Goal: Transaction & Acquisition: Purchase product/service

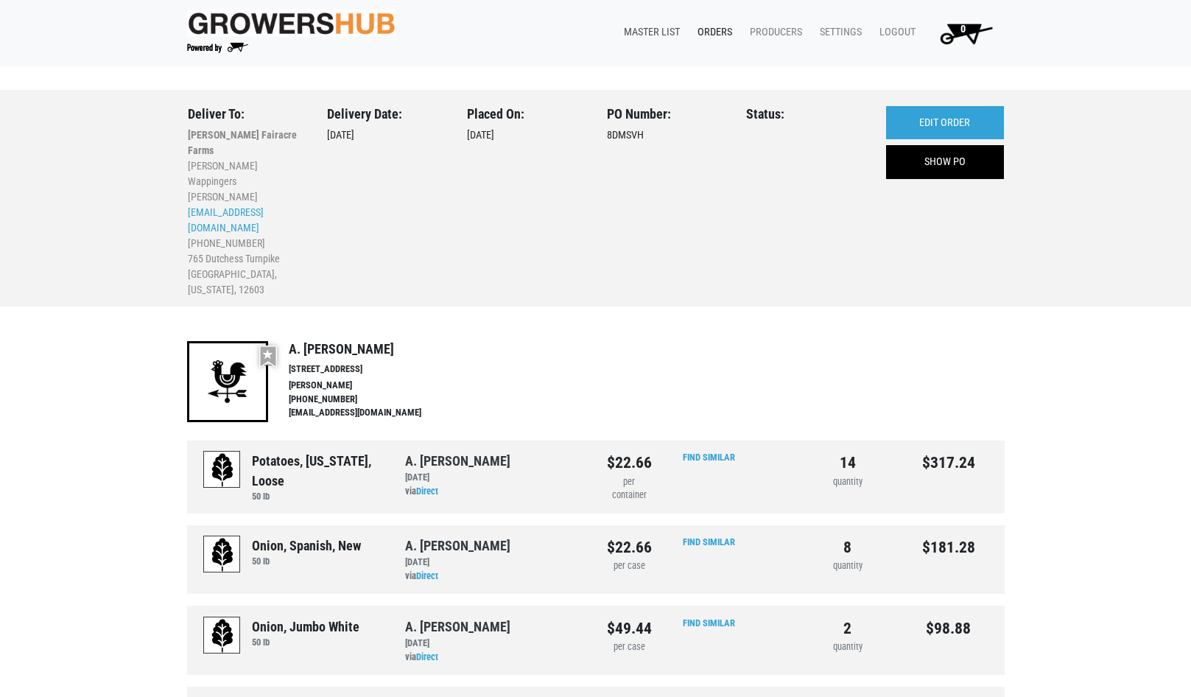
click at [647, 30] on link "Master List" at bounding box center [649, 32] width 74 height 28
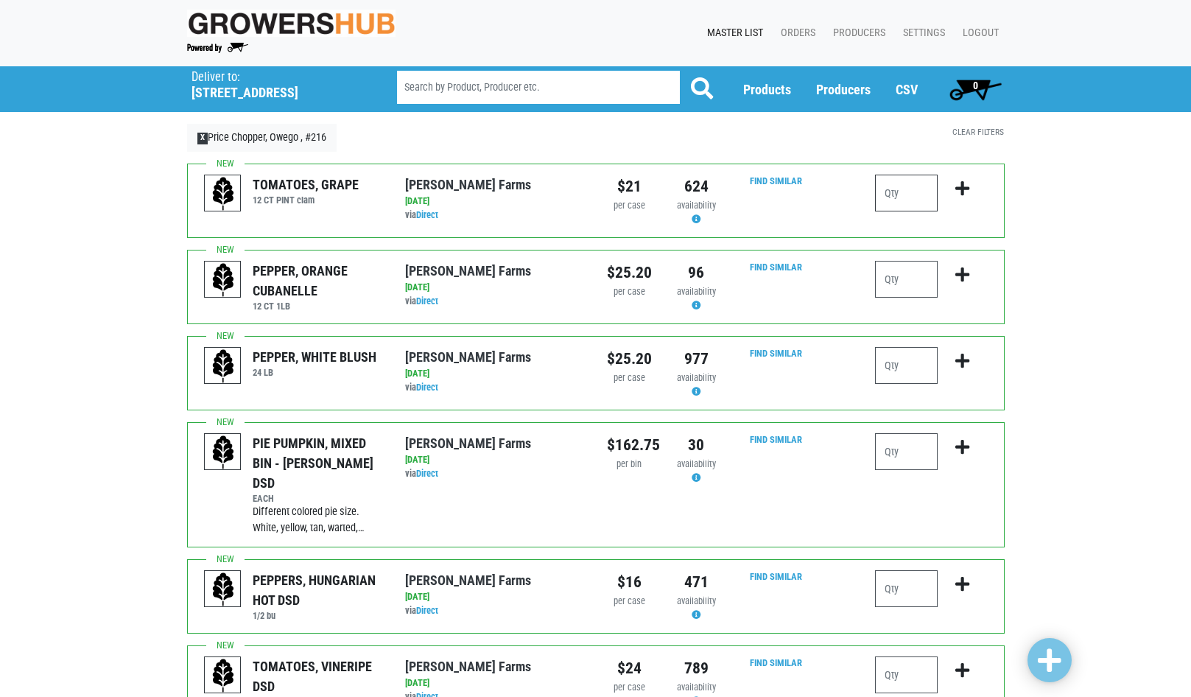
click at [921, 192] on input "number" at bounding box center [906, 193] width 63 height 37
type input "1"
click at [958, 189] on icon "submit" at bounding box center [962, 188] width 14 height 16
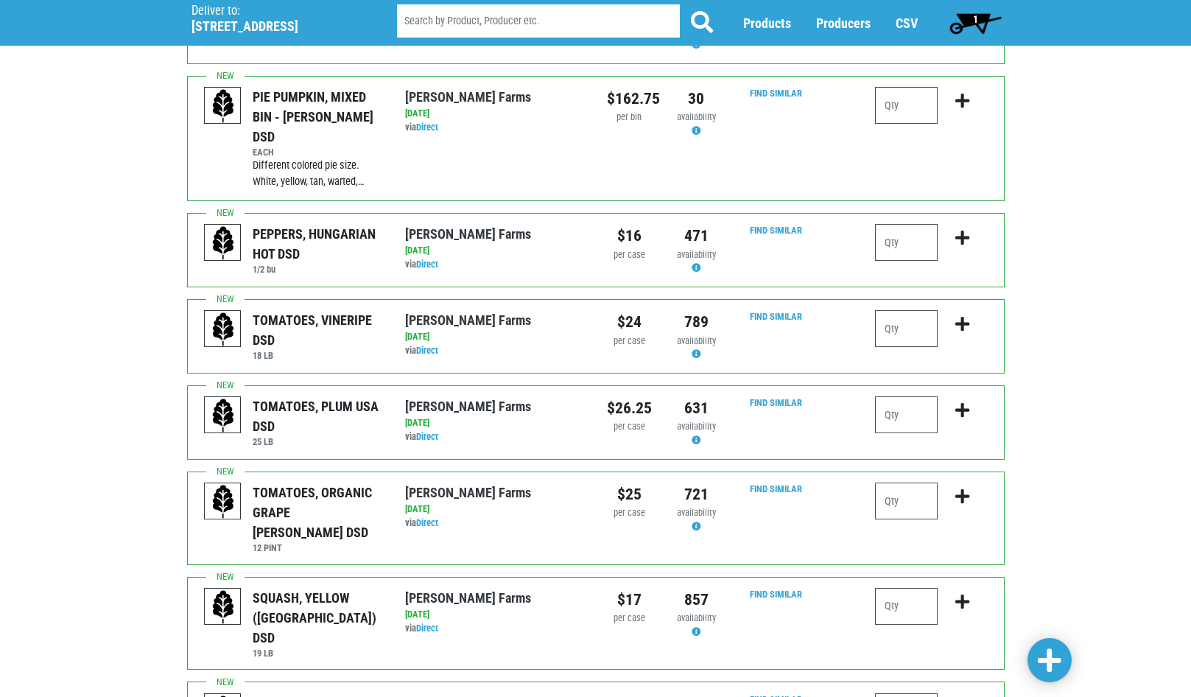
scroll to position [442, 0]
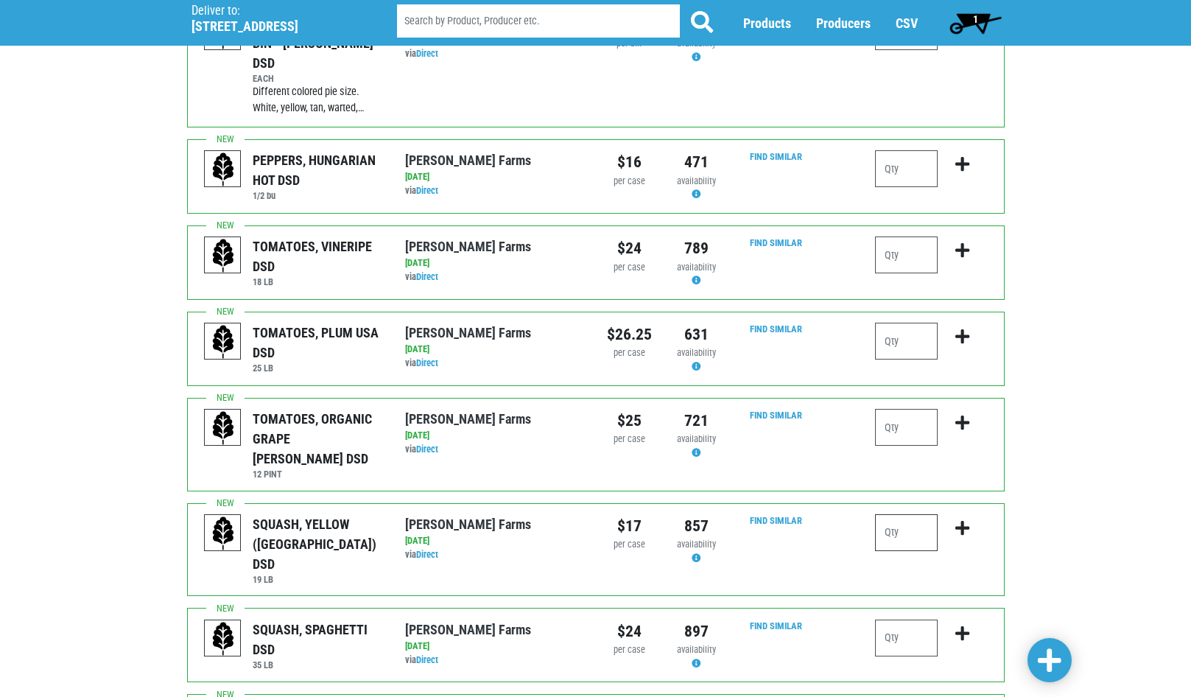
click at [922, 514] on input "number" at bounding box center [906, 532] width 63 height 37
type input "1"
click at [965, 520] on icon "submit" at bounding box center [962, 528] width 14 height 16
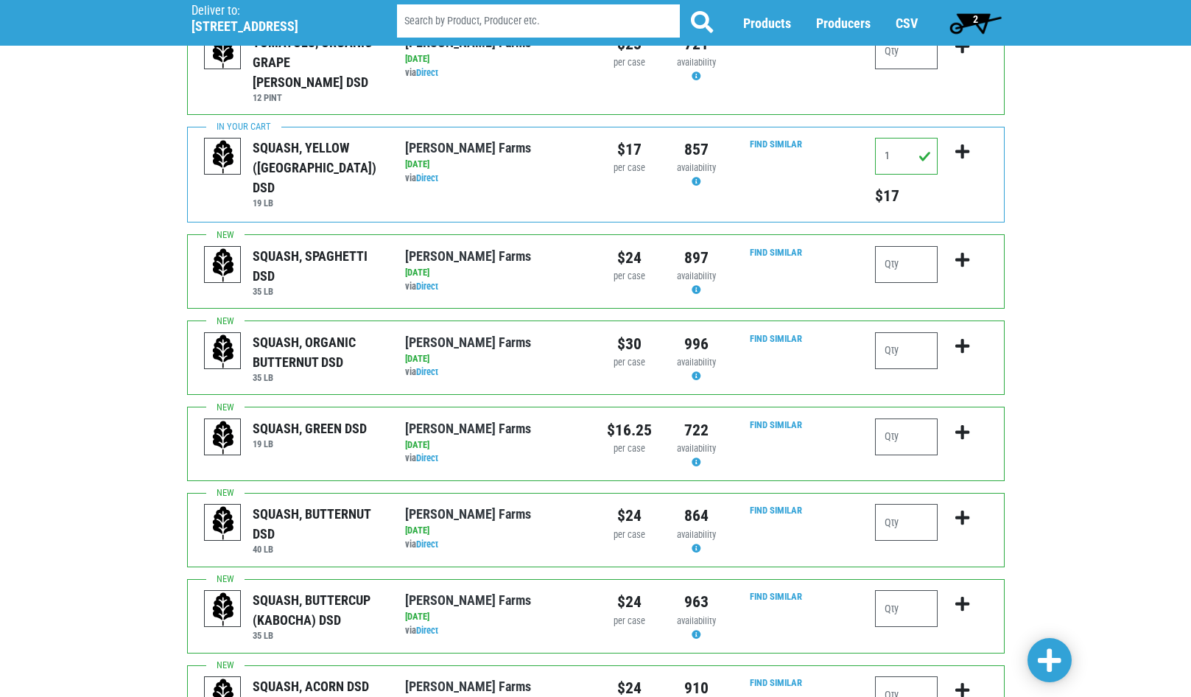
scroll to position [884, 0]
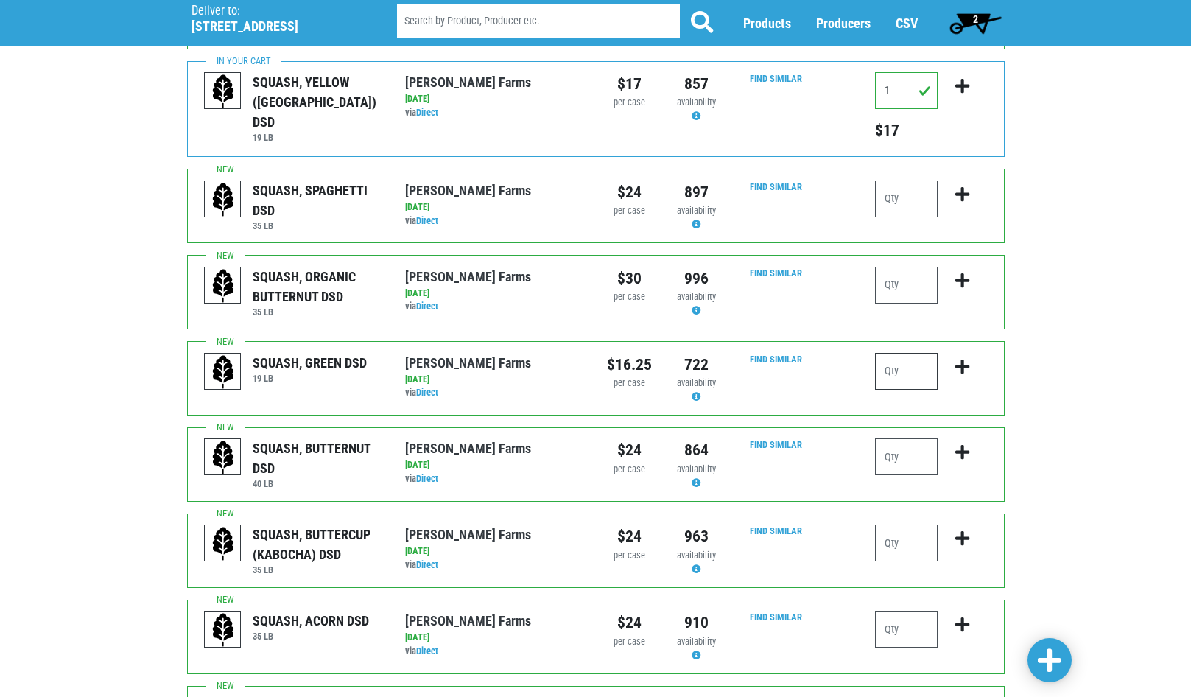
click at [907, 353] on input "number" at bounding box center [906, 371] width 63 height 37
type input "1"
click at [960, 359] on icon "submit" at bounding box center [962, 367] width 14 height 16
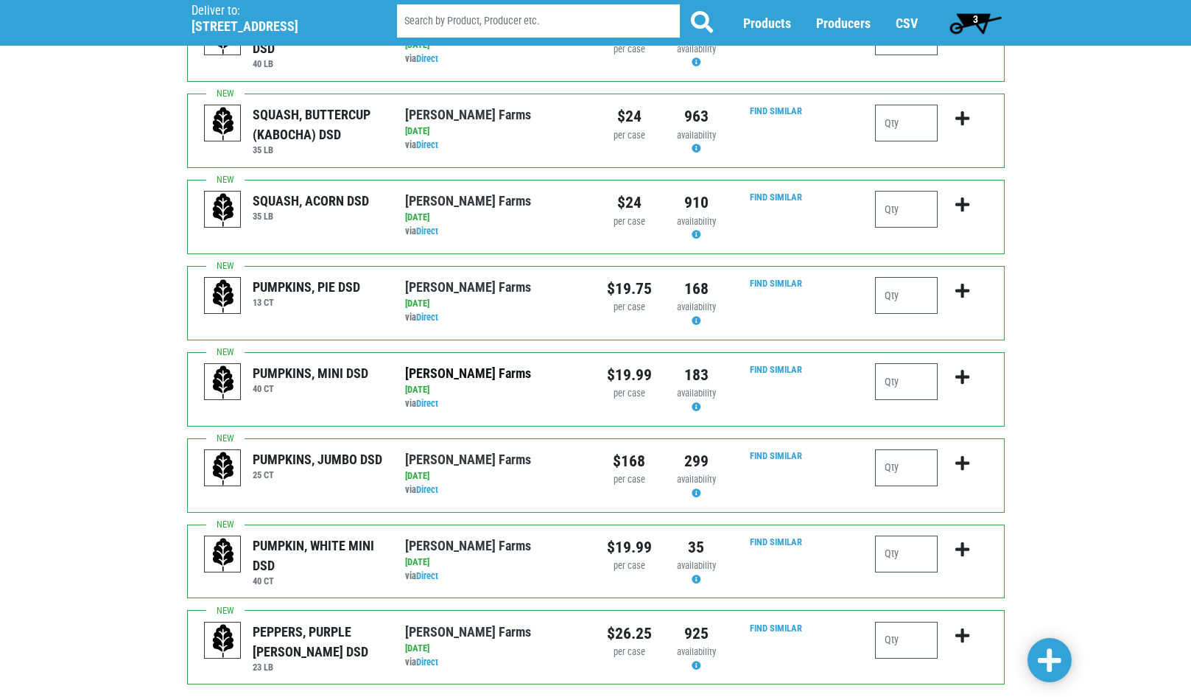
scroll to position [1369, 0]
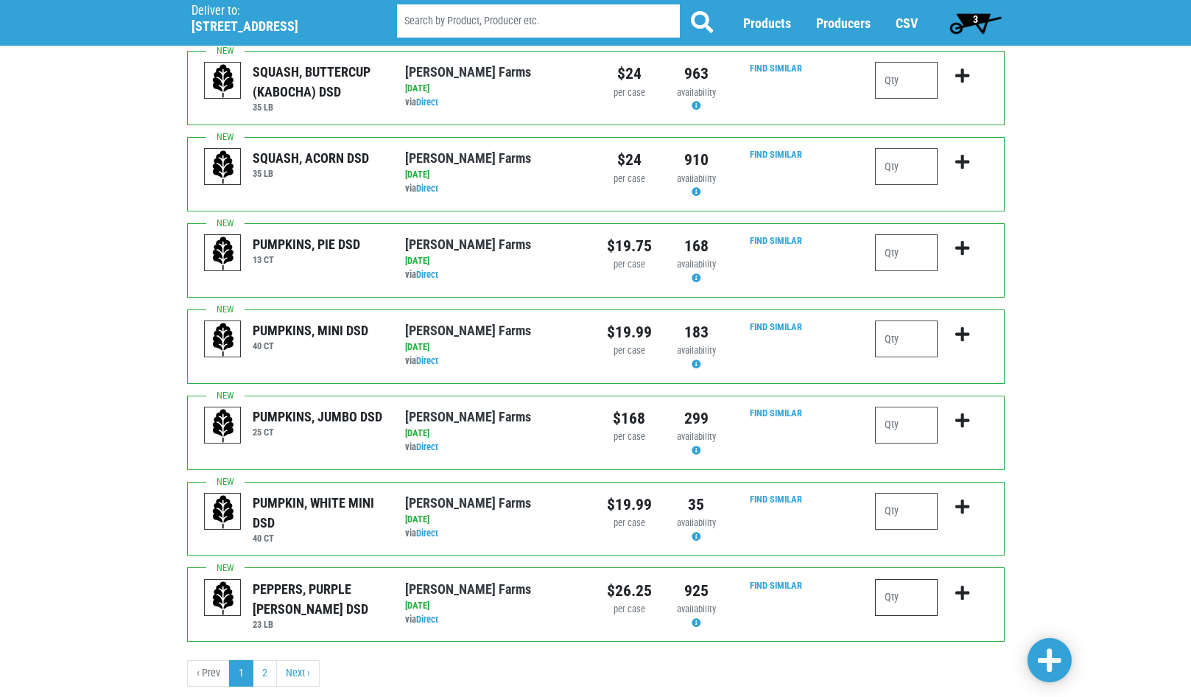
click at [906, 579] on input "number" at bounding box center [906, 597] width 63 height 37
type input "1"
click at [955, 585] on icon "submit" at bounding box center [962, 593] width 14 height 16
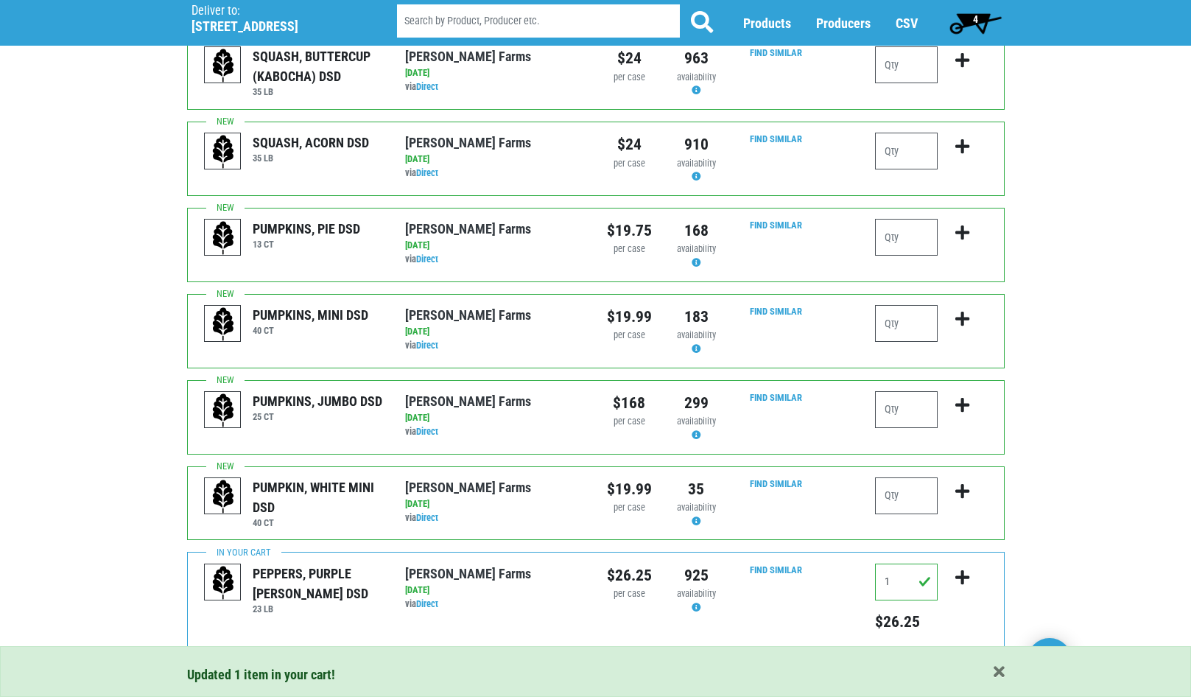
scroll to position [1390, 0]
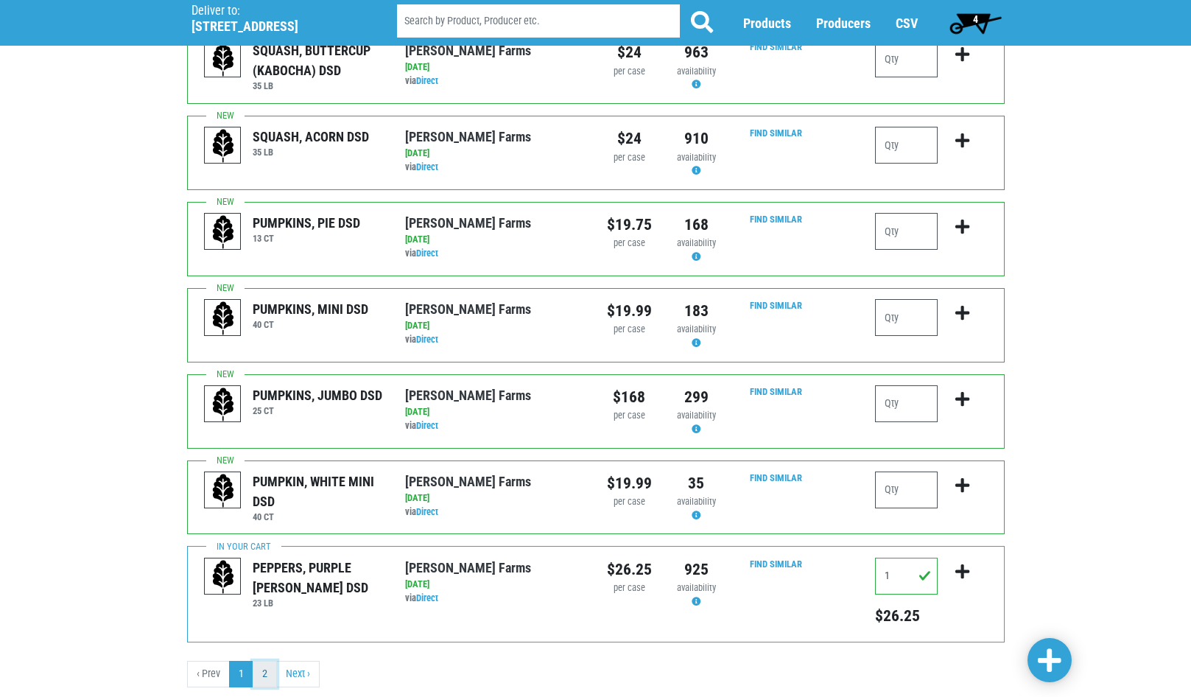
click at [270, 661] on link "2" at bounding box center [265, 674] width 24 height 27
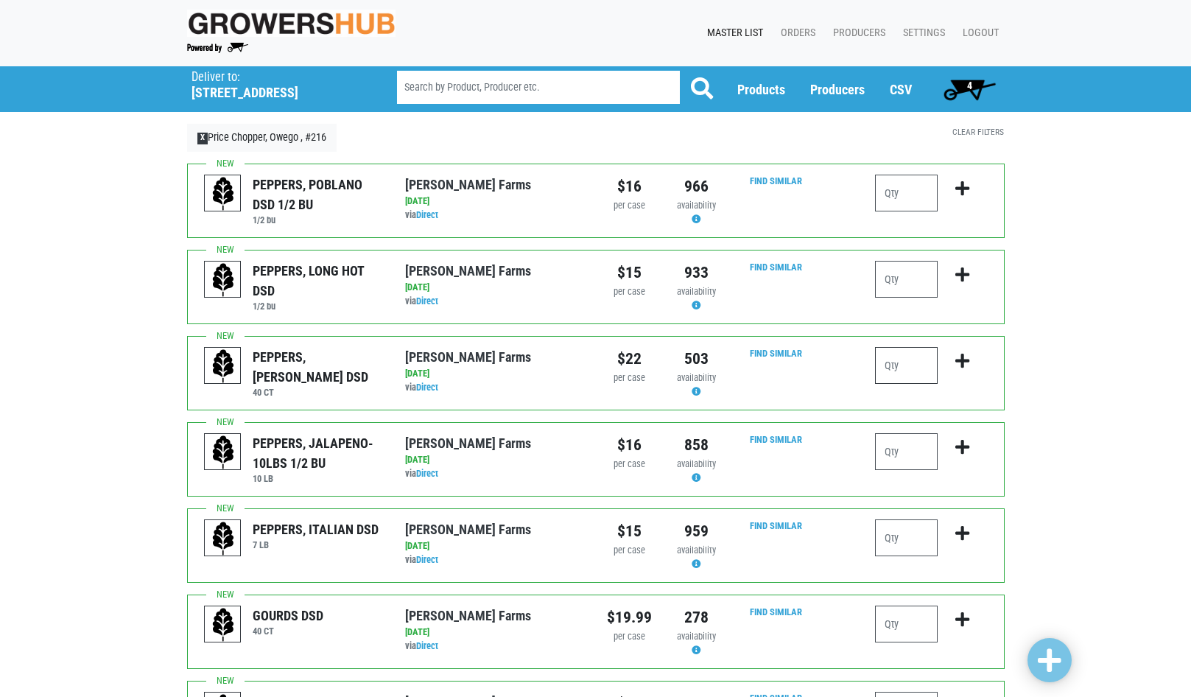
click at [908, 366] on input "number" at bounding box center [906, 365] width 63 height 37
type input "3"
click at [967, 362] on icon "submit" at bounding box center [962, 361] width 14 height 16
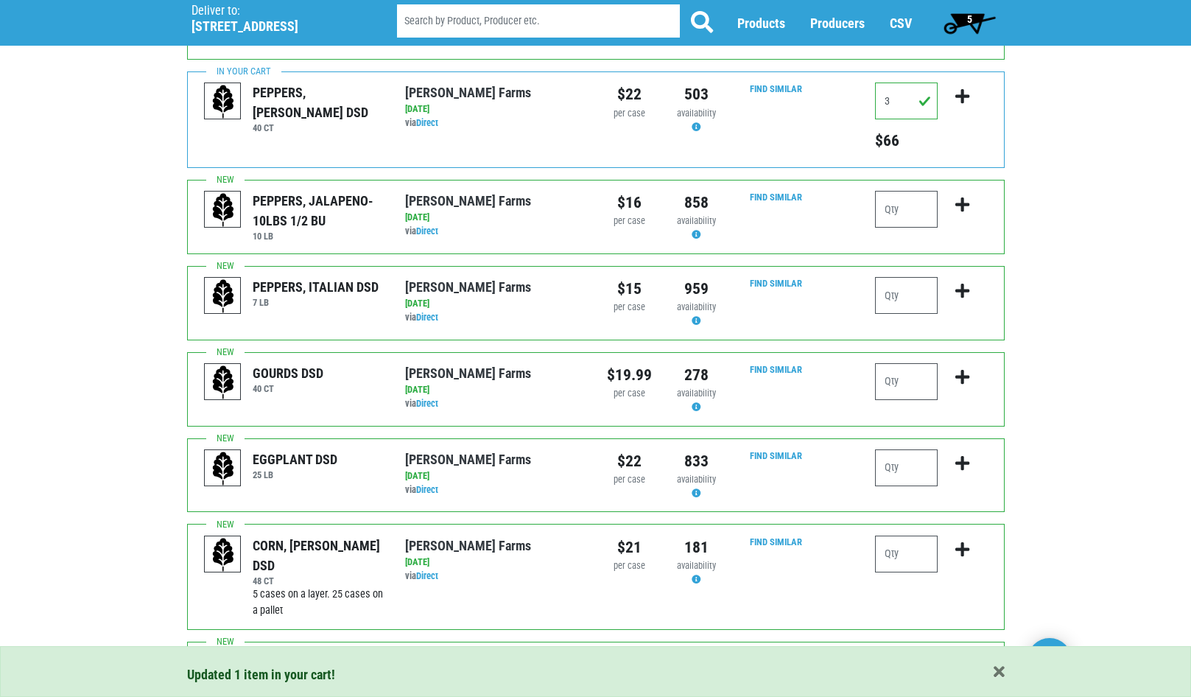
scroll to position [368, 0]
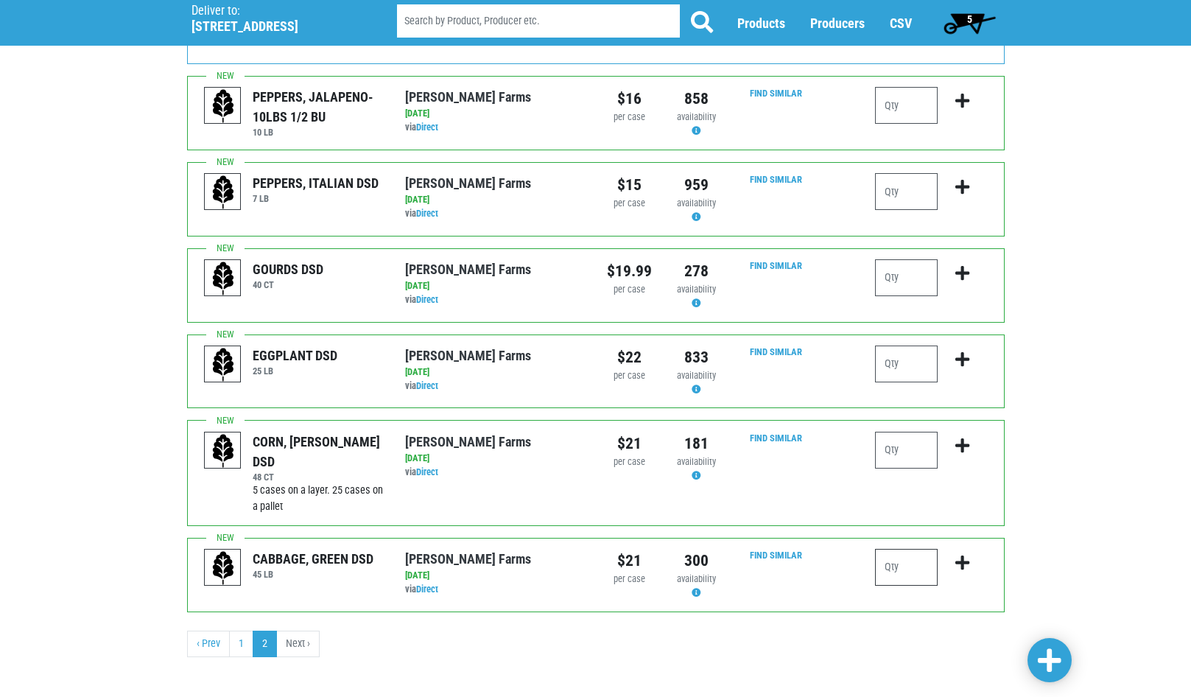
click at [910, 572] on input "number" at bounding box center [906, 567] width 63 height 37
type input "1"
click at [964, 566] on icon "submit" at bounding box center [962, 563] width 14 height 16
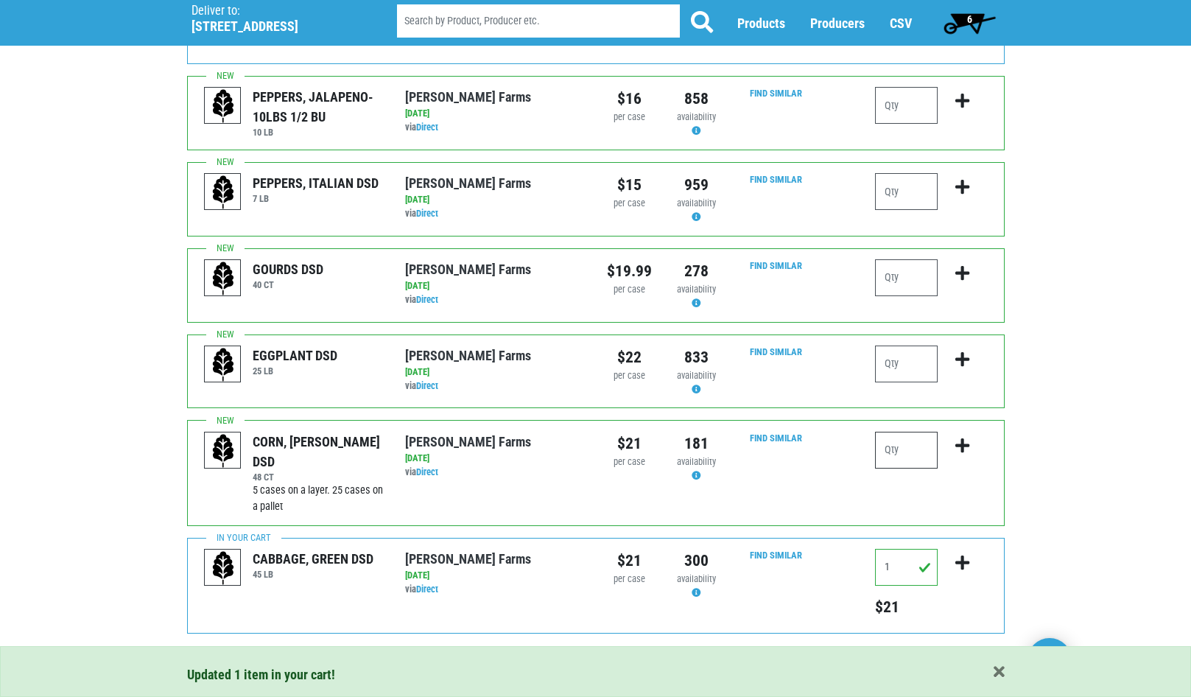
click at [910, 446] on input "number" at bounding box center [906, 450] width 63 height 37
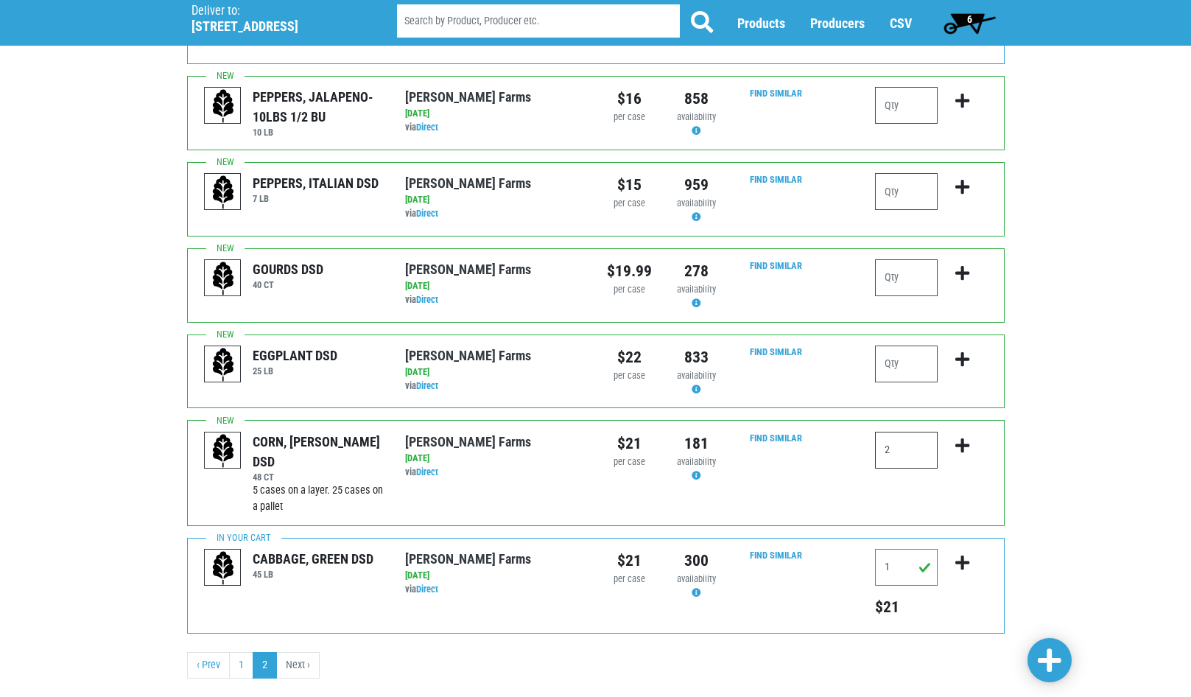
type input "2"
click at [958, 442] on icon "submit" at bounding box center [962, 446] width 14 height 16
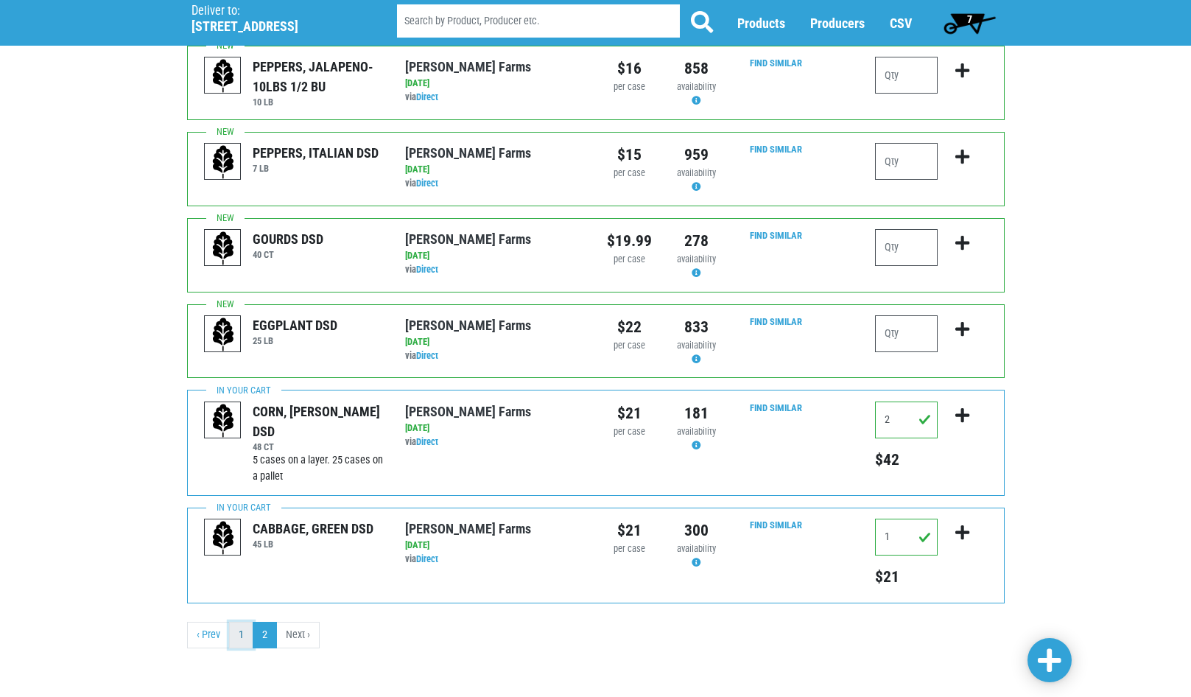
click at [240, 628] on link "1" at bounding box center [241, 635] width 24 height 27
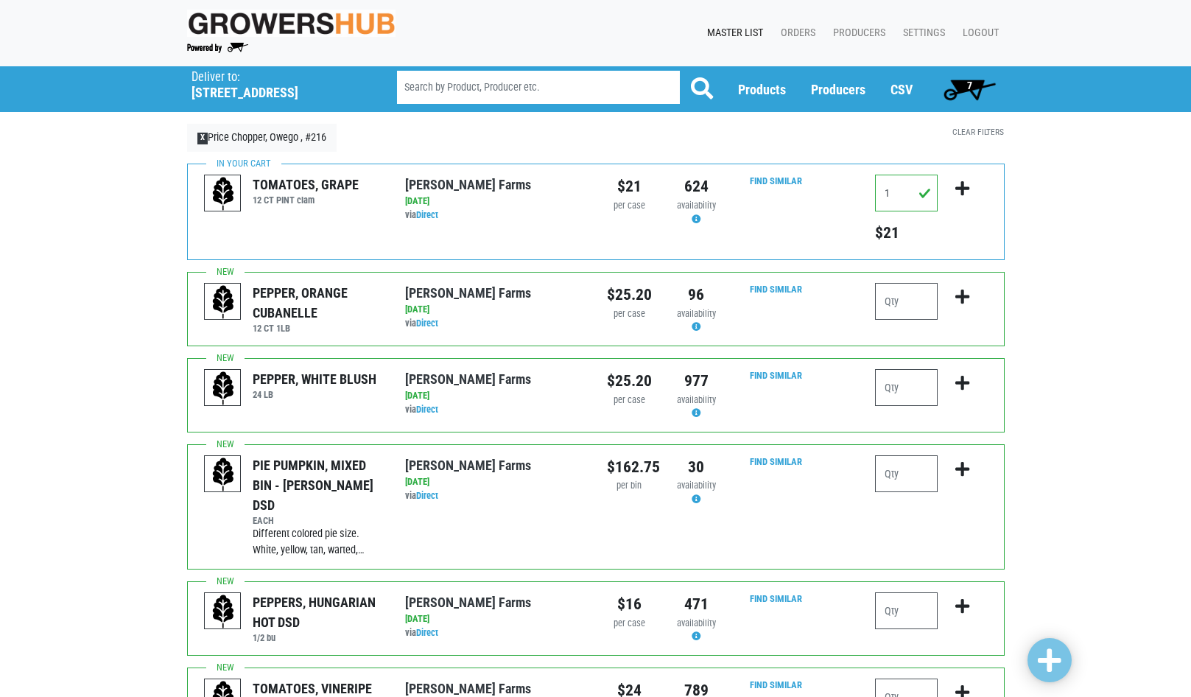
click at [968, 85] on span "7" at bounding box center [969, 86] width 5 height 12
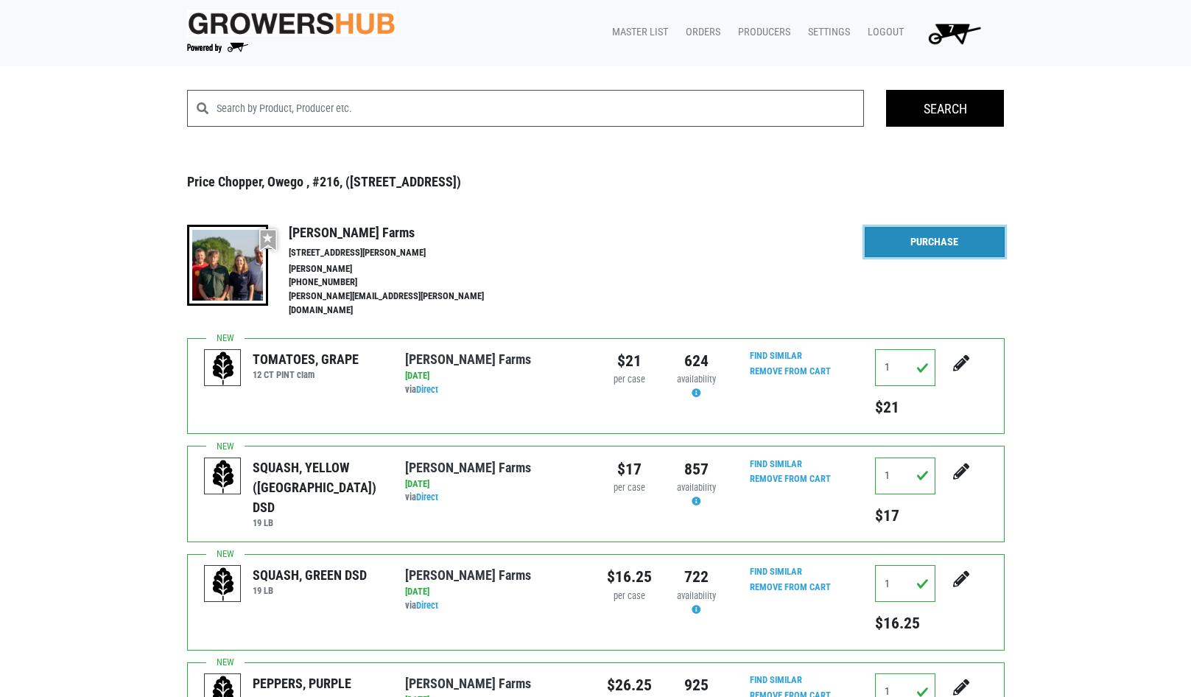
click at [955, 232] on link "Purchase" at bounding box center [935, 242] width 140 height 31
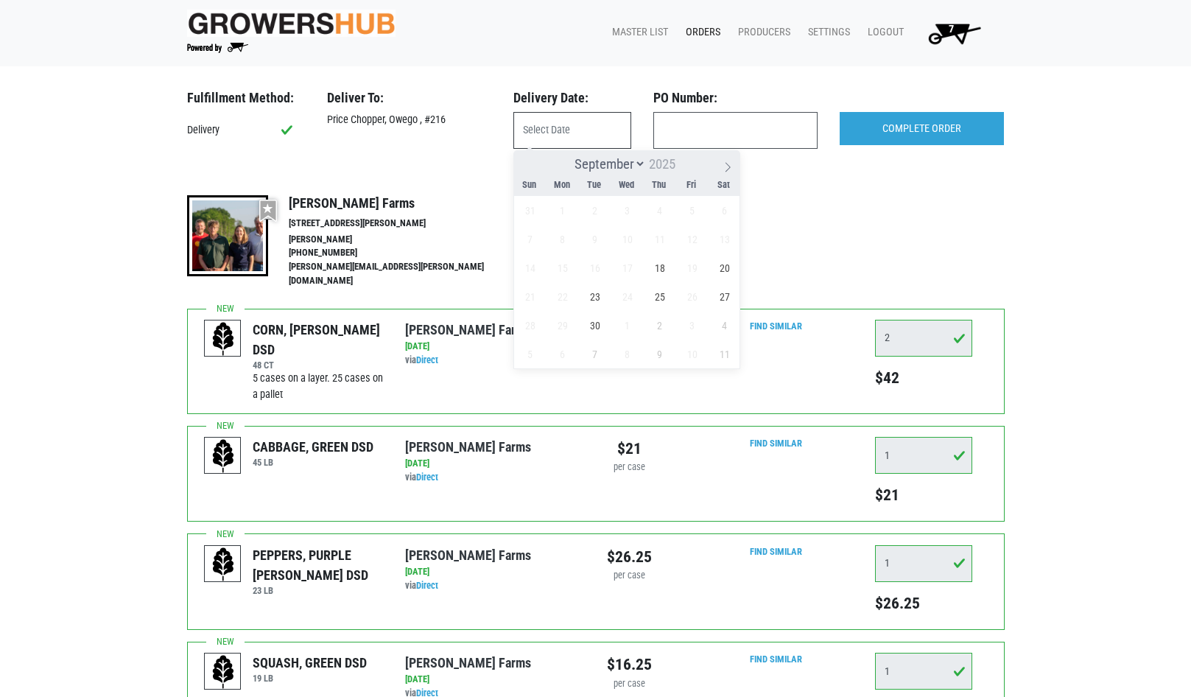
click at [600, 130] on input "text" at bounding box center [572, 130] width 118 height 37
click at [673, 264] on span "18" at bounding box center [659, 267] width 29 height 29
type input "[DATE]"
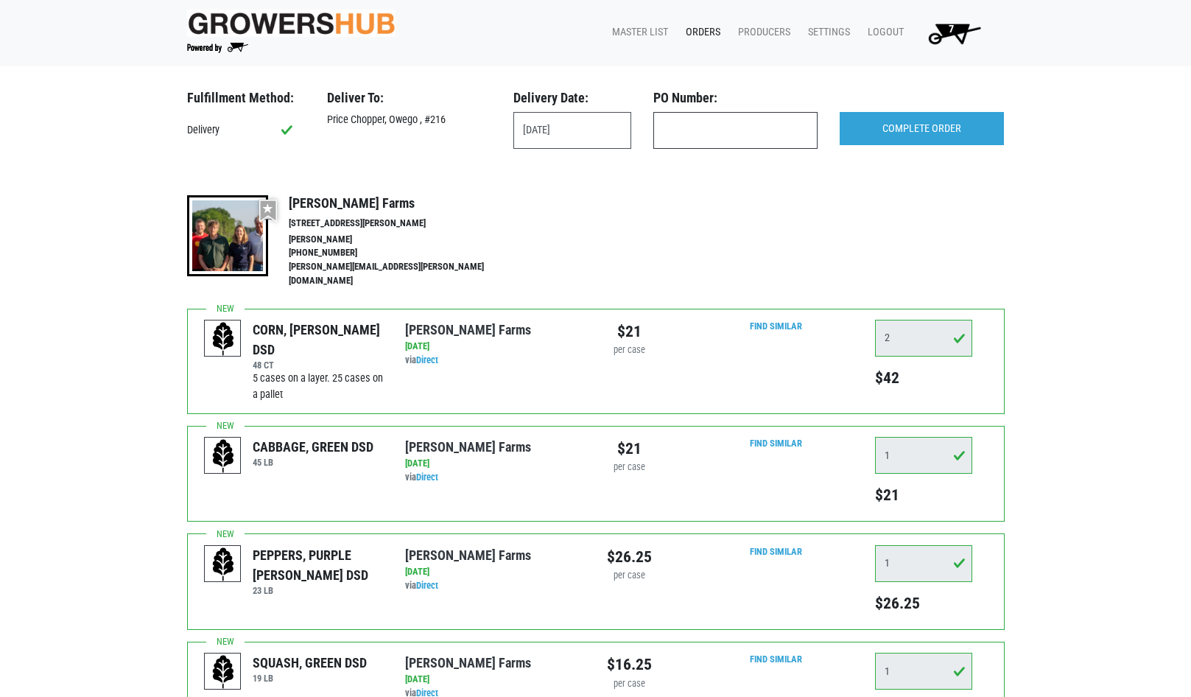
click at [709, 117] on input "text" at bounding box center [735, 130] width 164 height 37
type input "produce"
click at [951, 122] on input "COMPLETE ORDER" at bounding box center [922, 129] width 164 height 34
